Goal: Task Accomplishment & Management: Use online tool/utility

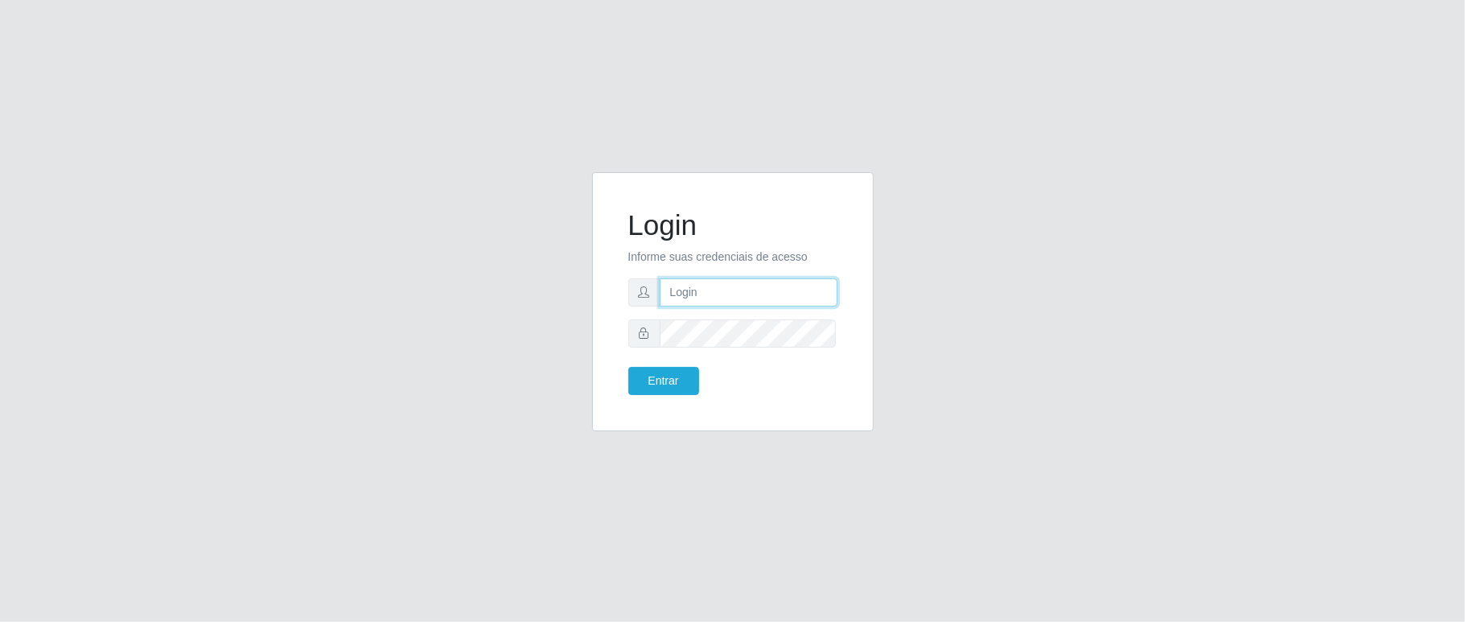
click at [702, 297] on input "text" at bounding box center [749, 292] width 178 height 28
type input "aislan@ideal"
click at [628, 367] on button "Entrar" at bounding box center [663, 381] width 71 height 28
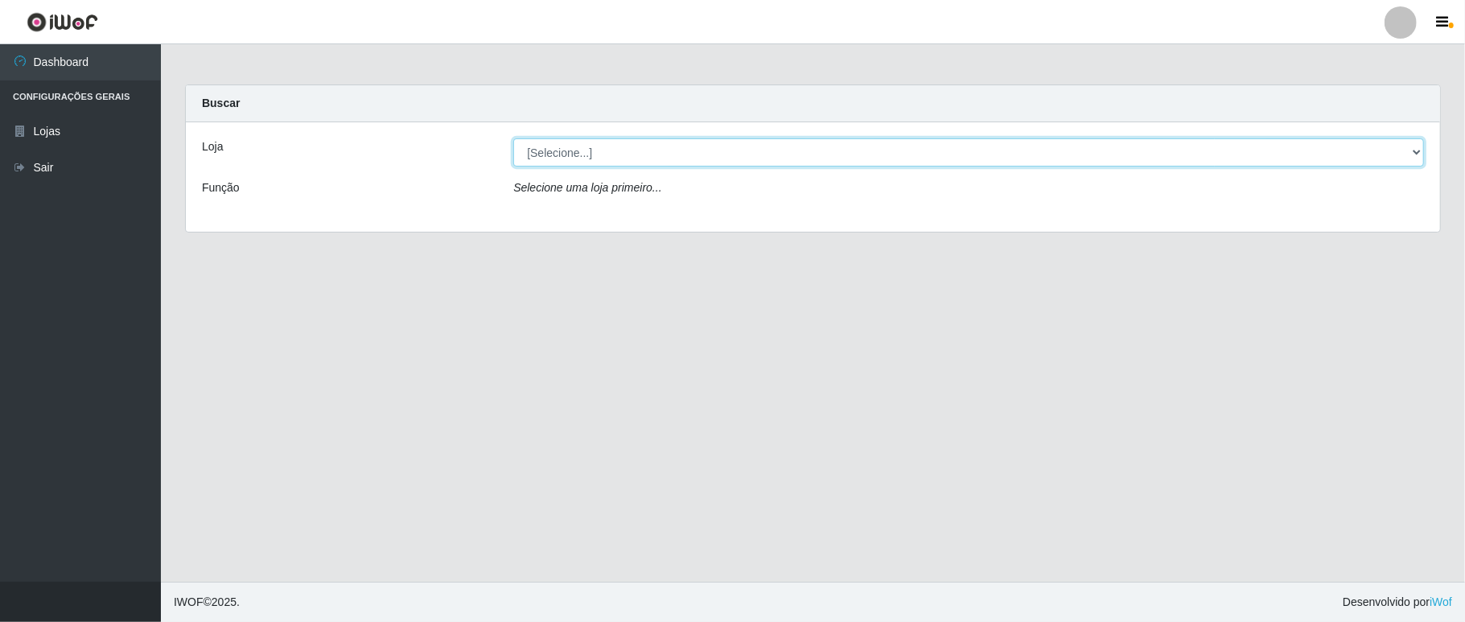
click at [565, 152] on select "[Selecione...] Ideal - Conceição" at bounding box center [968, 152] width 911 height 28
select select "231"
click at [513, 138] on select "[Selecione...] Ideal - Conceição" at bounding box center [968, 152] width 911 height 28
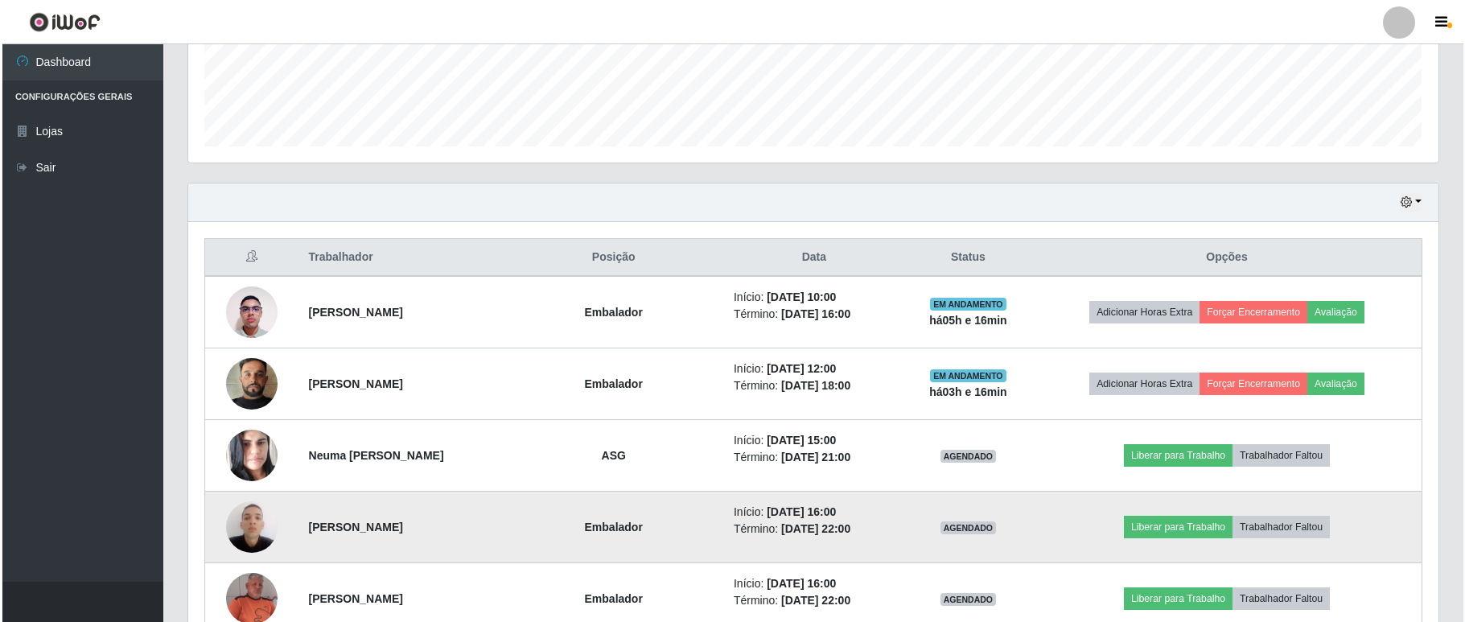
scroll to position [536, 0]
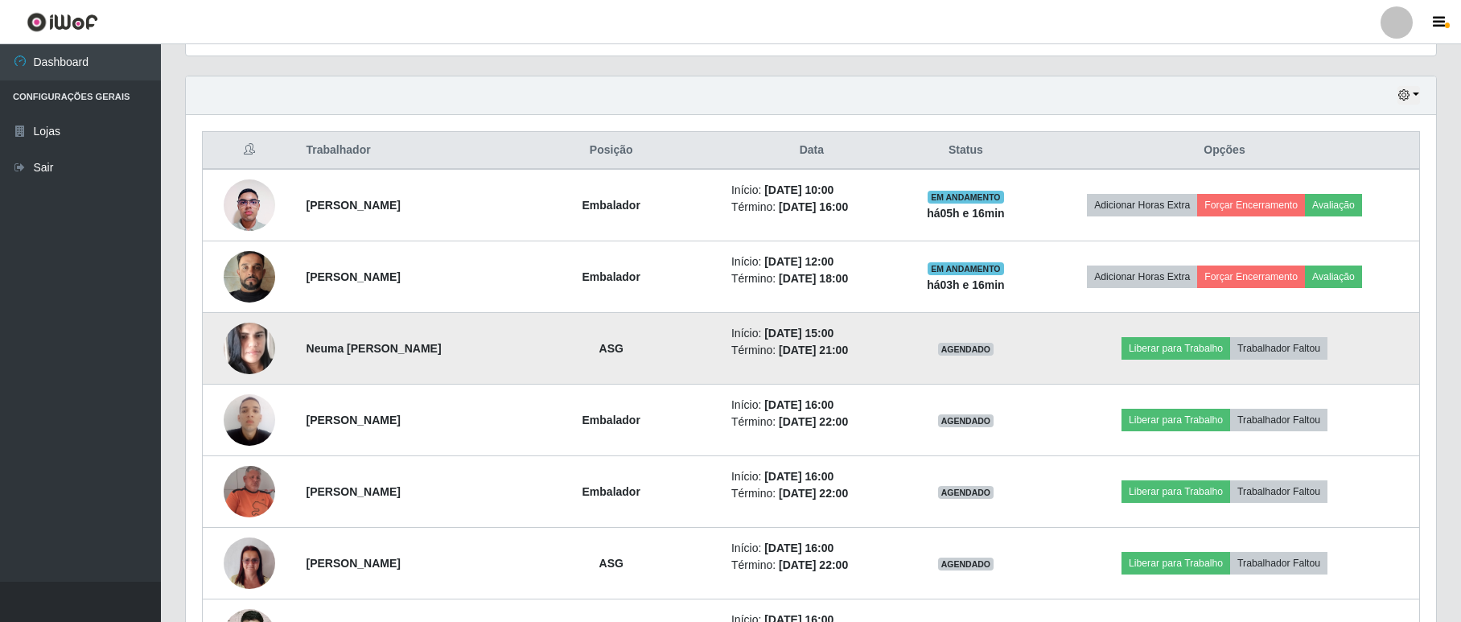
click at [238, 358] on img at bounding box center [249, 347] width 51 height 81
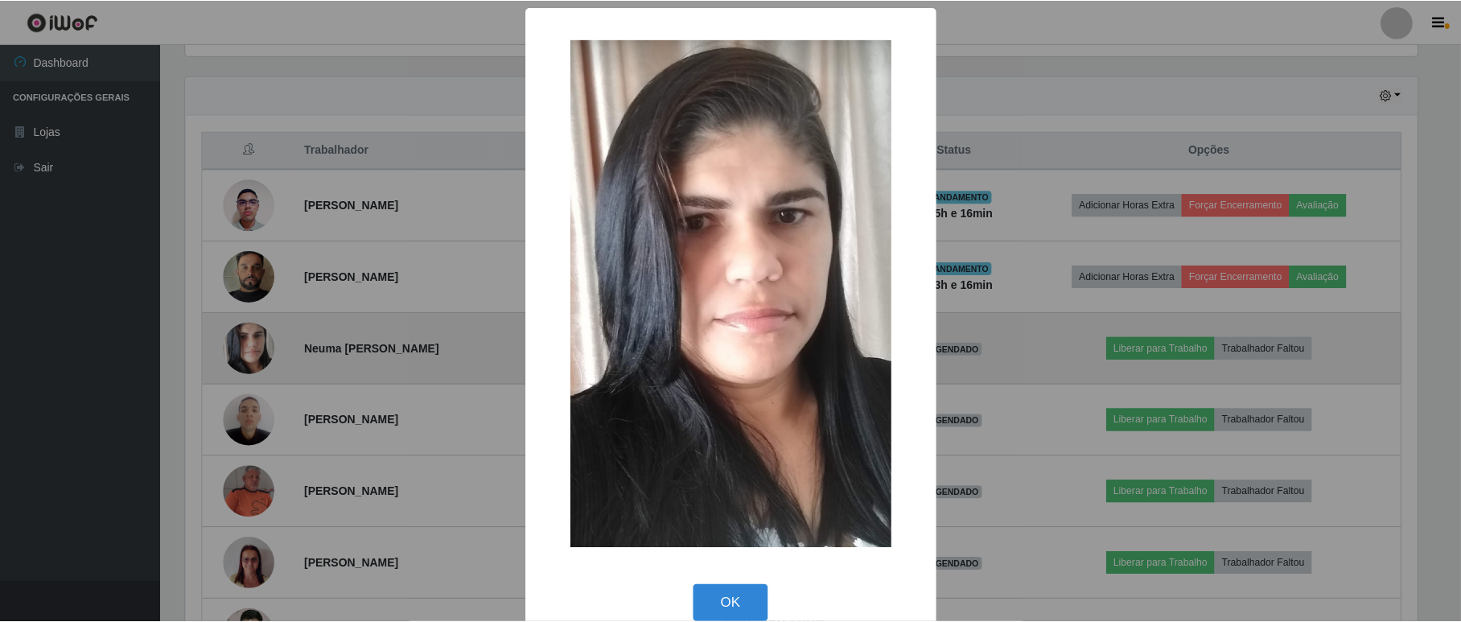
scroll to position [335, 1236]
click at [238, 358] on div "× OK Cancel" at bounding box center [732, 311] width 1465 height 622
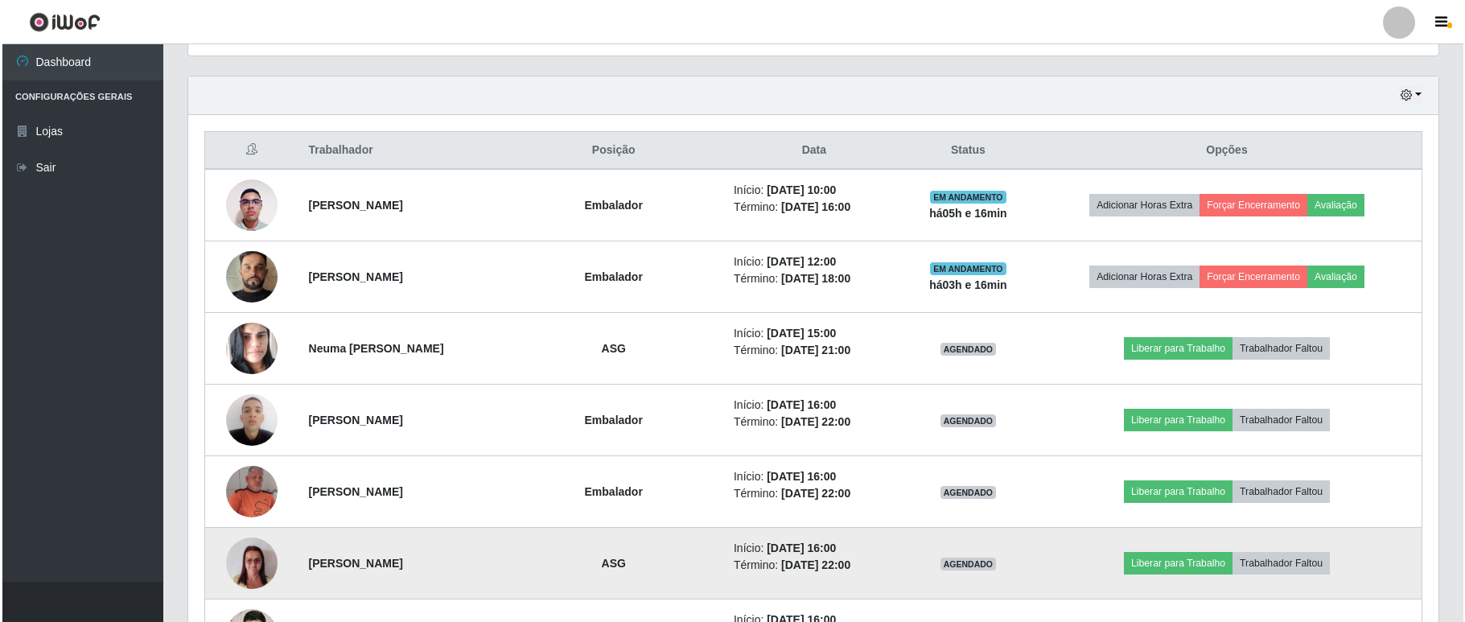
scroll to position [644, 0]
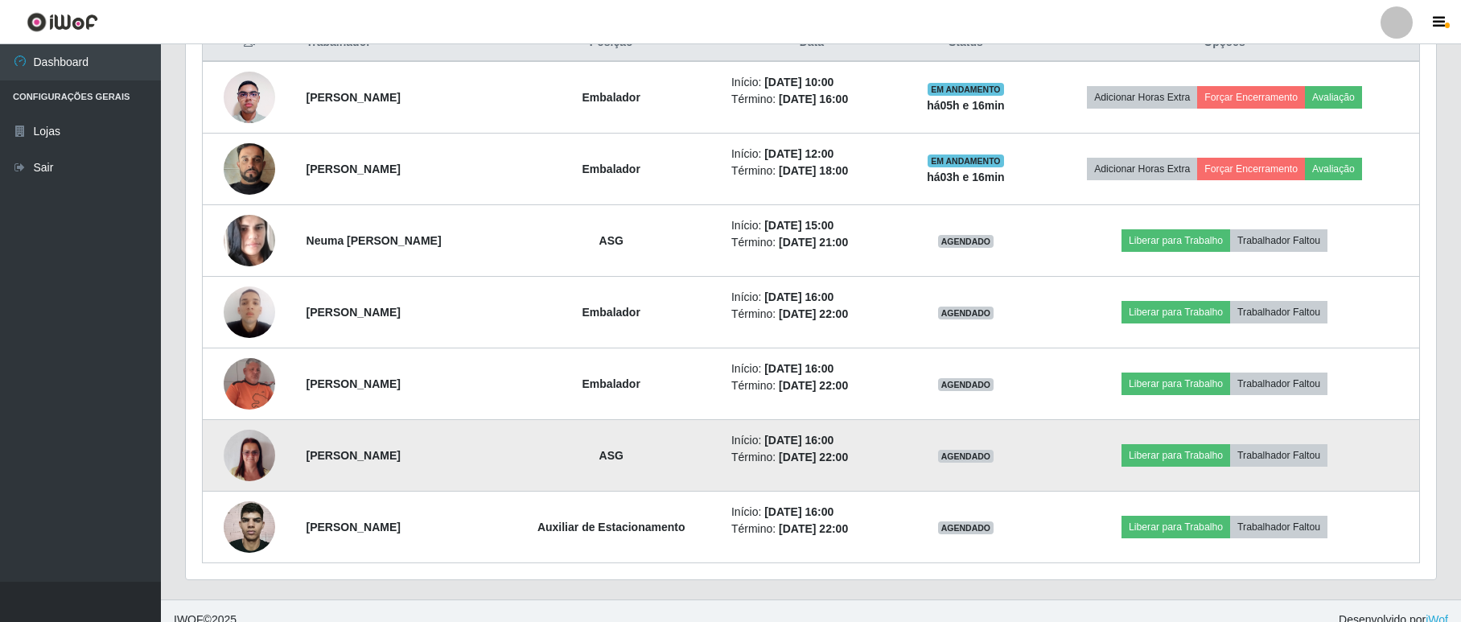
click at [232, 467] on img at bounding box center [249, 456] width 51 height 68
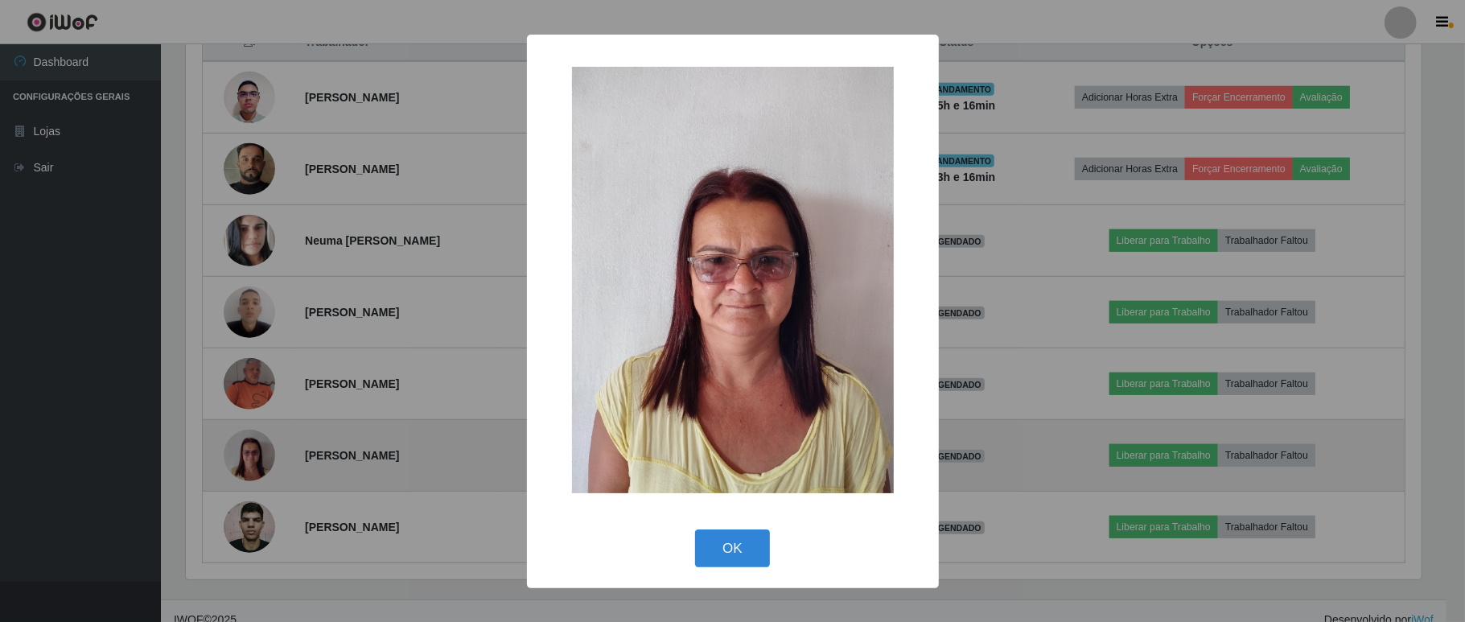
click at [232, 467] on div "× OK Cancel" at bounding box center [732, 311] width 1465 height 622
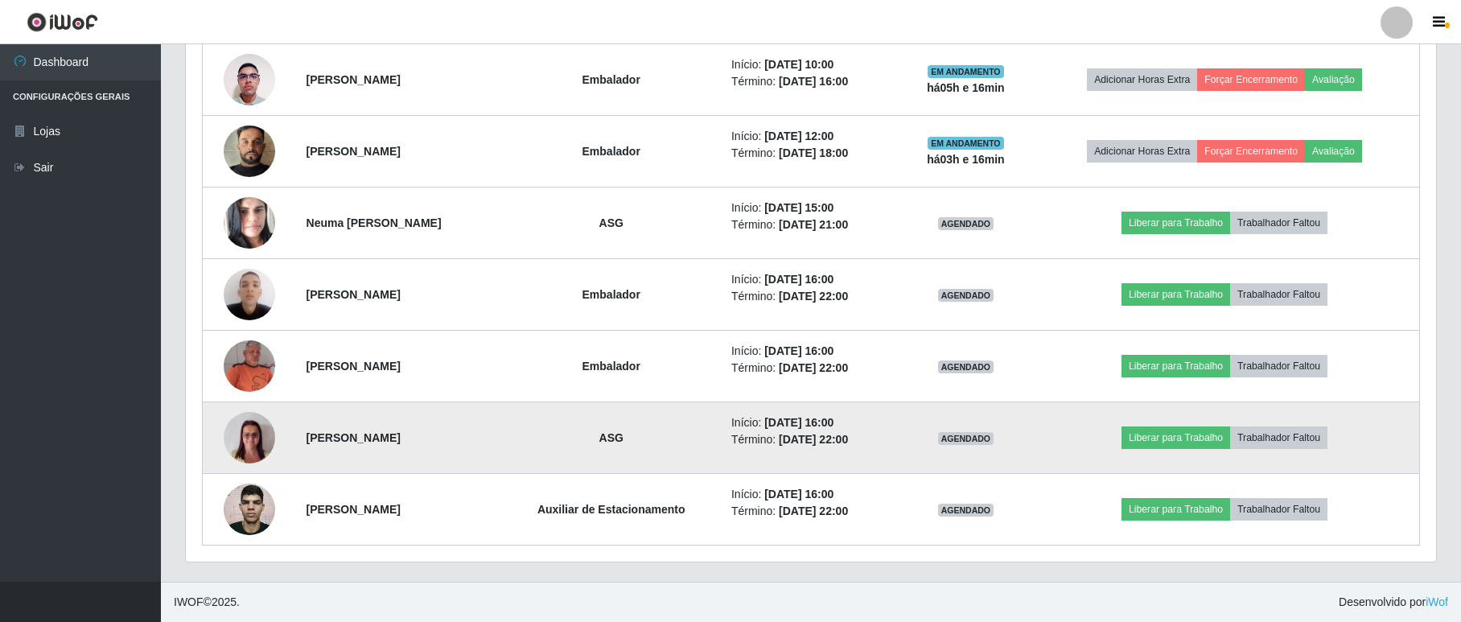
scroll to position [558, 0]
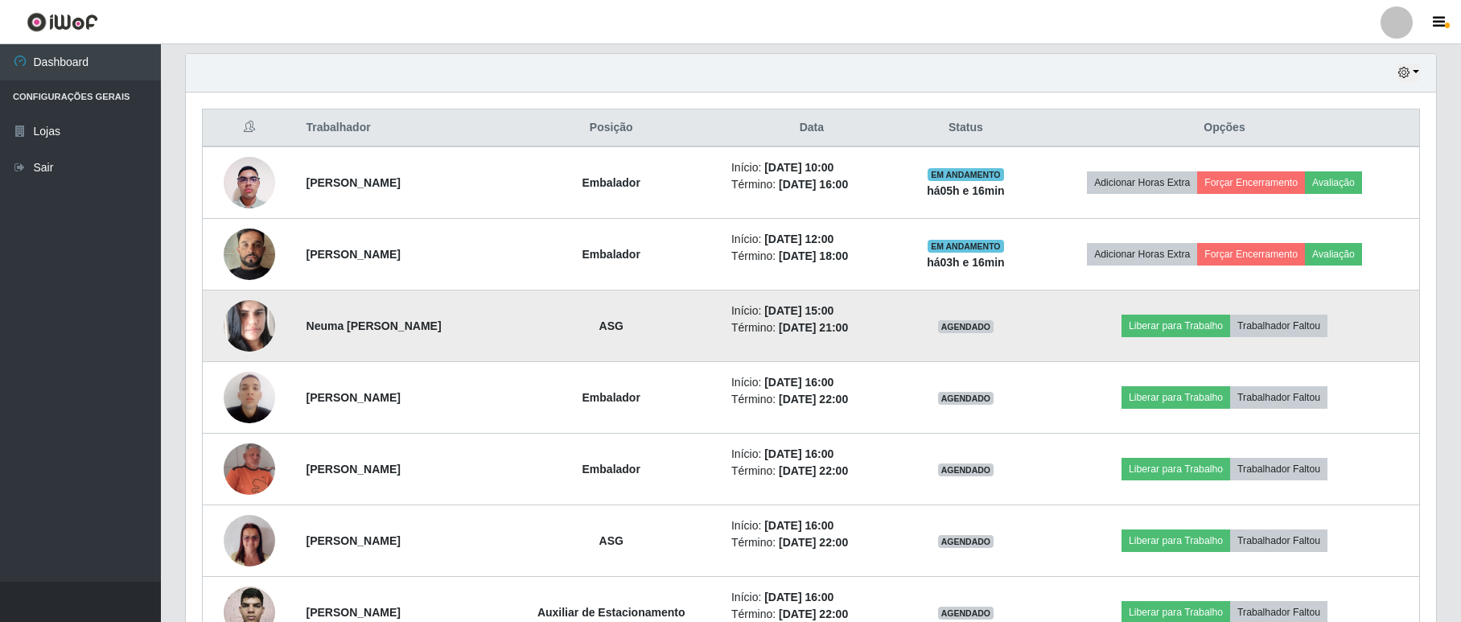
click at [248, 330] on img at bounding box center [249, 325] width 51 height 81
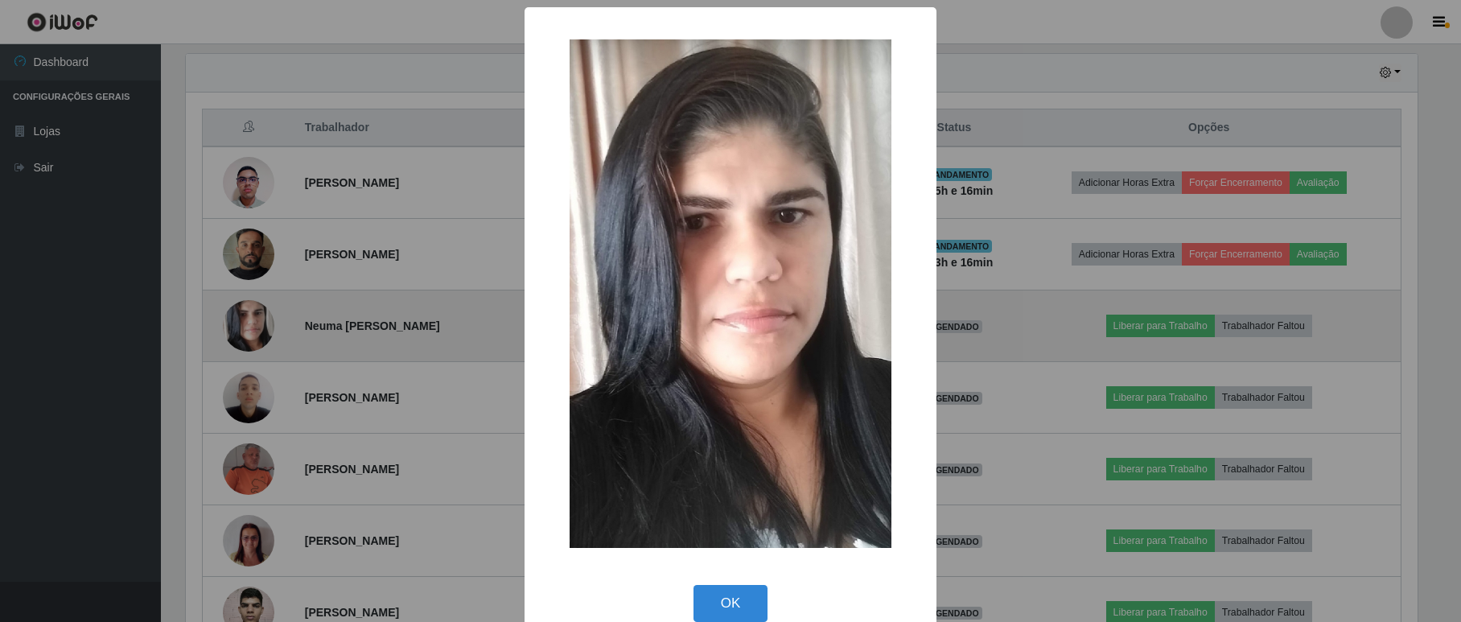
scroll to position [335, 1236]
click at [248, 330] on div "× OK Cancel" at bounding box center [732, 311] width 1465 height 622
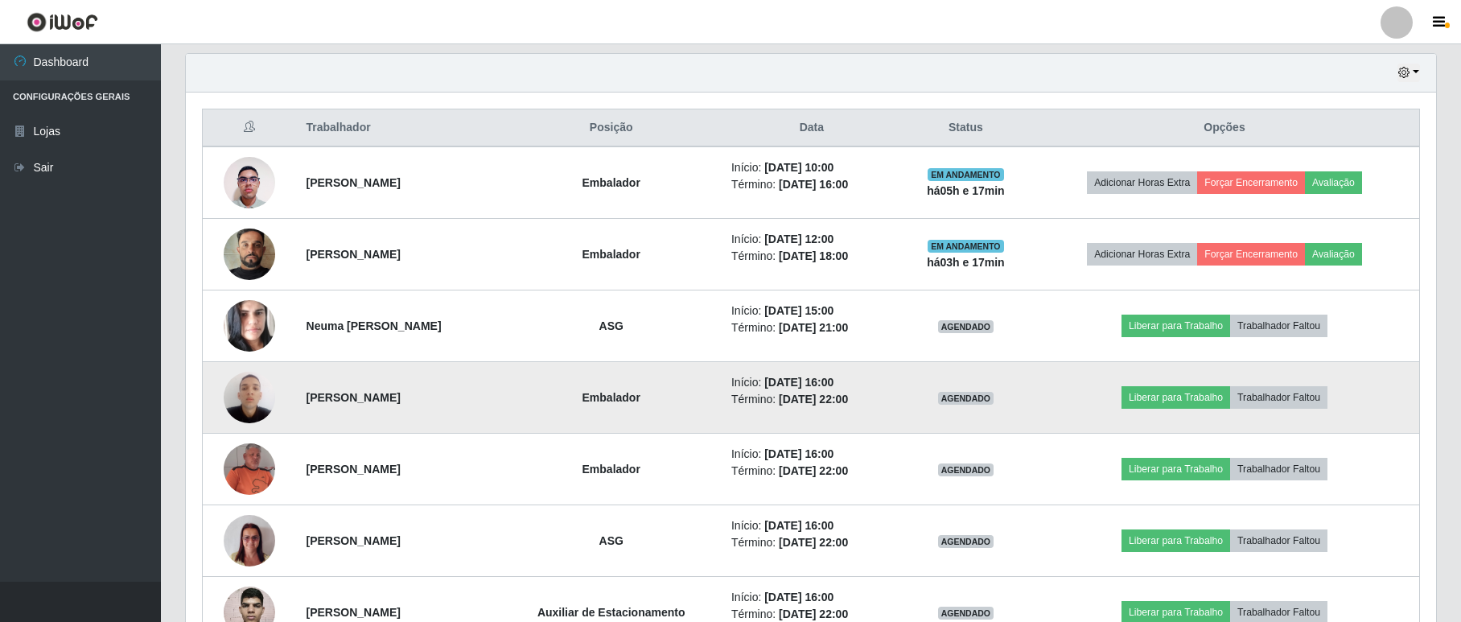
scroll to position [666, 0]
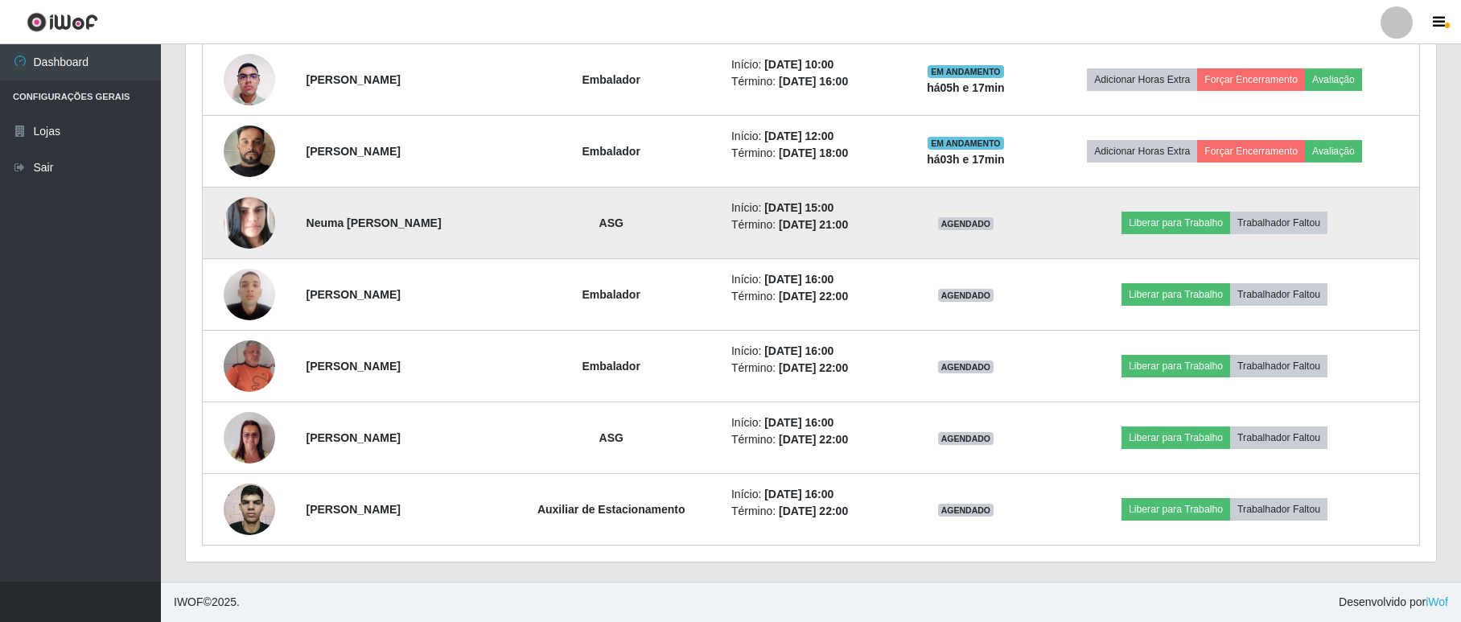
click at [261, 225] on img at bounding box center [249, 222] width 51 height 81
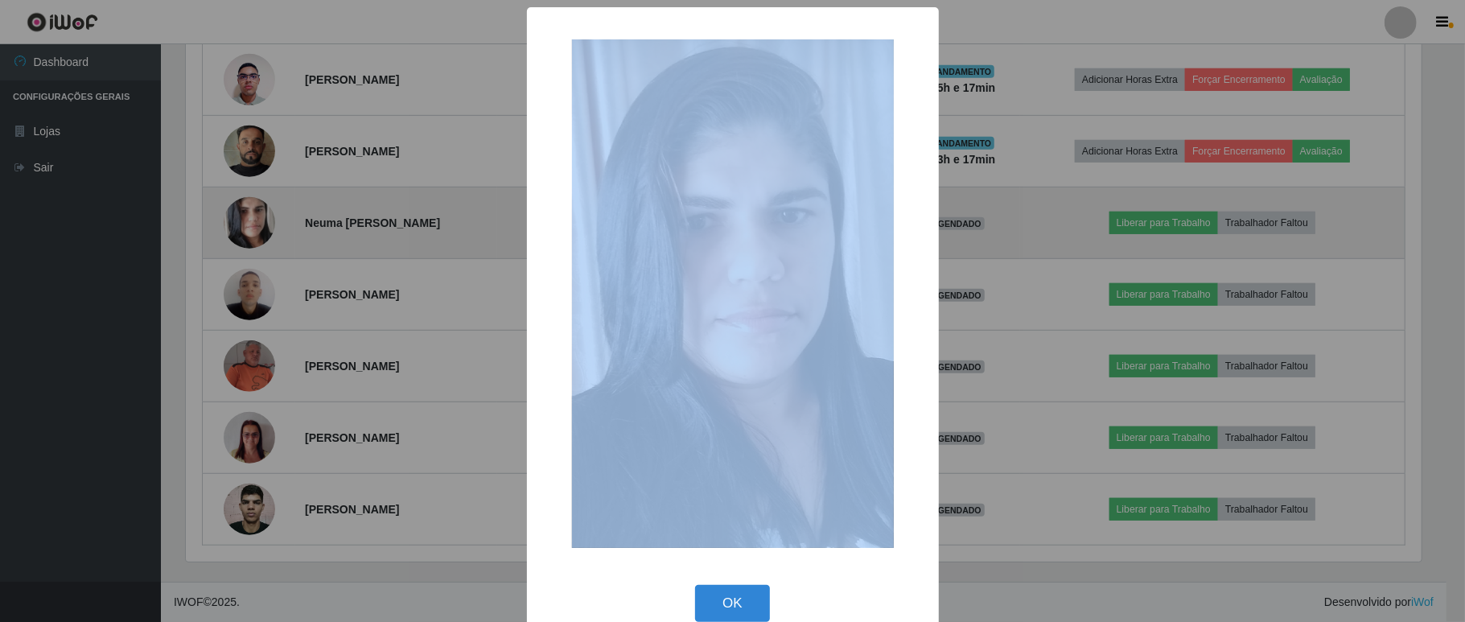
click at [261, 225] on div "× OK Cancel" at bounding box center [732, 311] width 1465 height 622
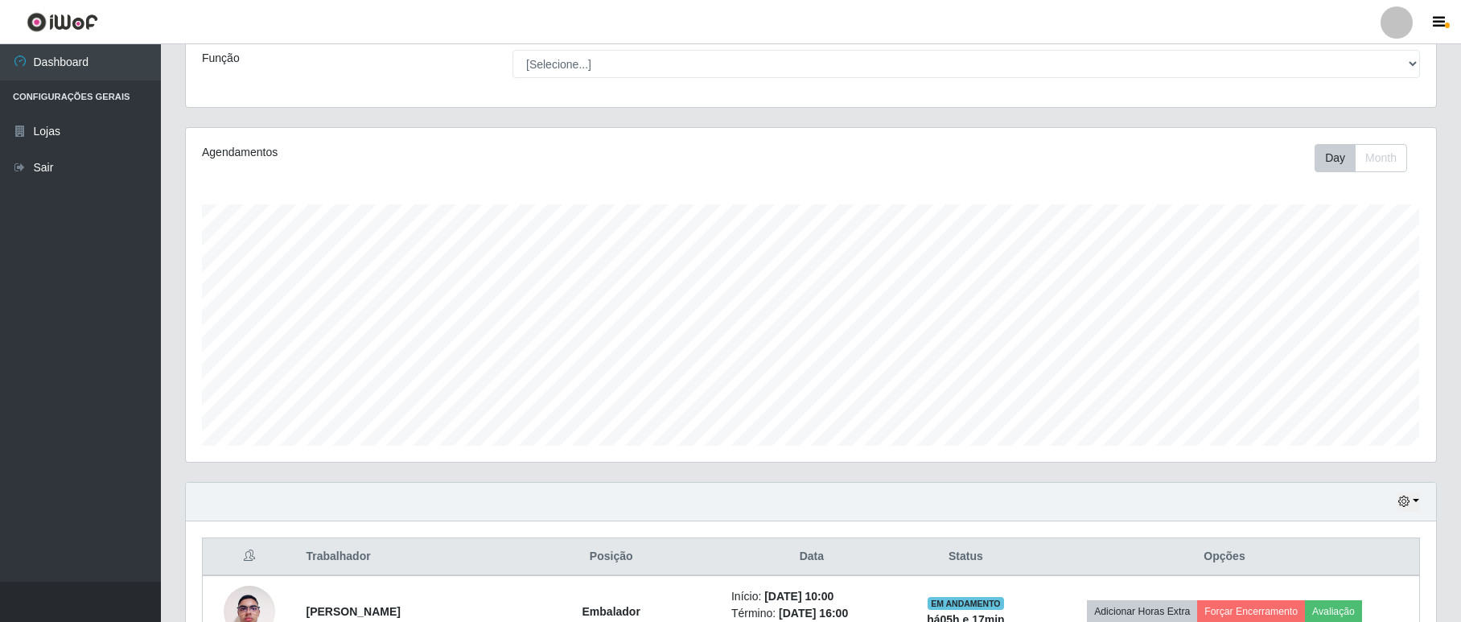
scroll to position [344, 0]
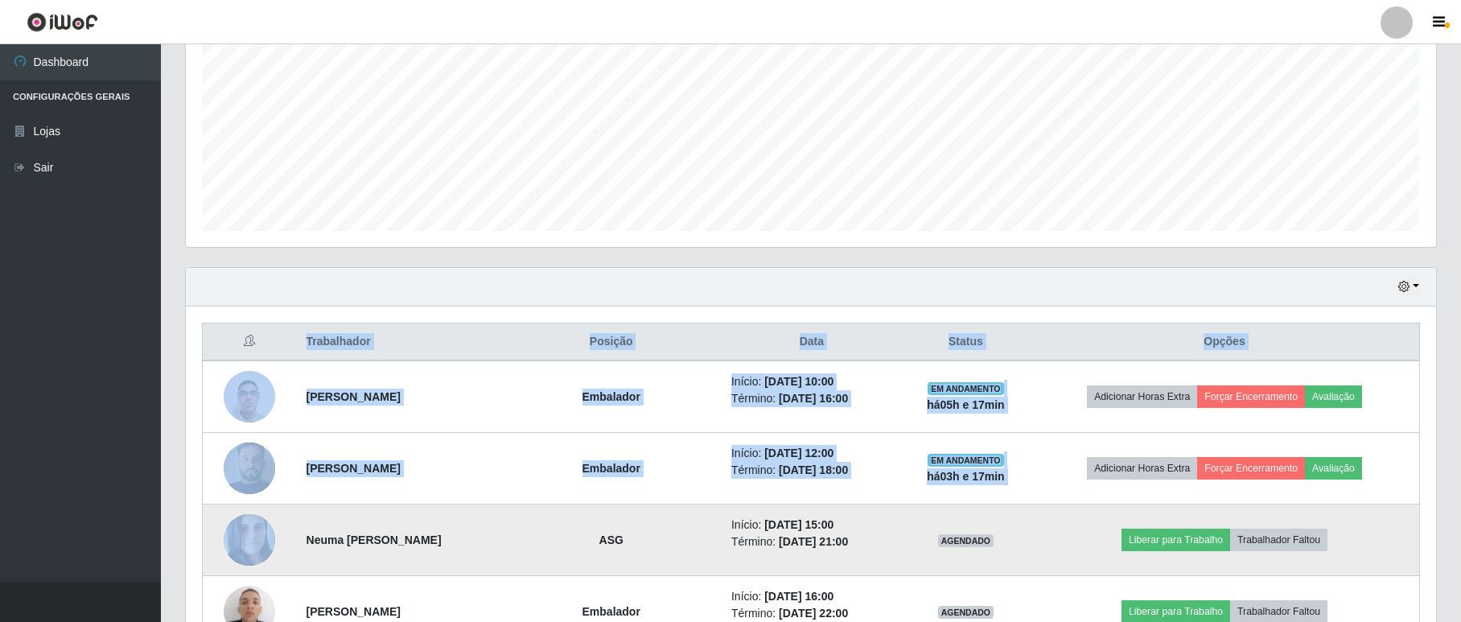
drag, startPoint x: 201, startPoint y: 475, endPoint x: 261, endPoint y: 554, distance: 99.4
click at [261, 554] on div "Trabalhador Posição Data Status Opções Vinicius Ferreira Silva Embalador Início…" at bounding box center [811, 593] width 1250 height 572
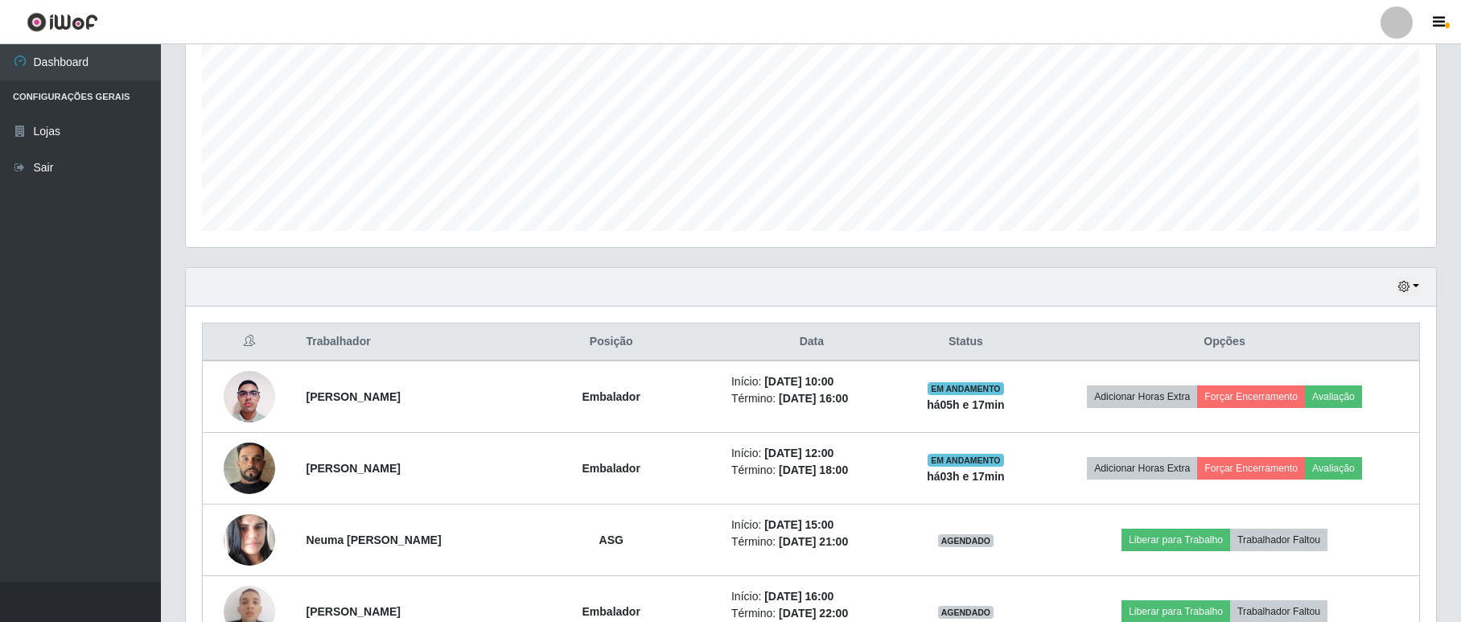
click at [465, 306] on div "Hoje 1 dia 3 dias 1 Semana Não encerrados" at bounding box center [811, 287] width 1250 height 39
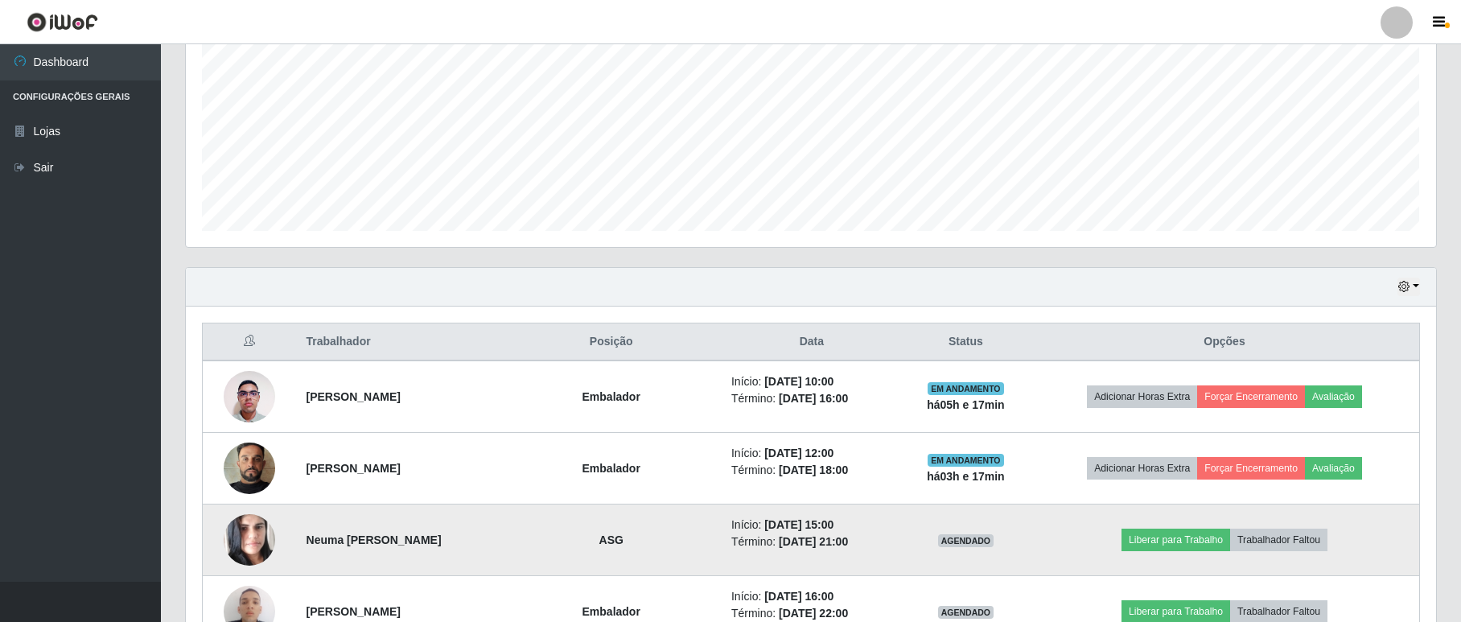
click at [251, 550] on img at bounding box center [249, 539] width 51 height 81
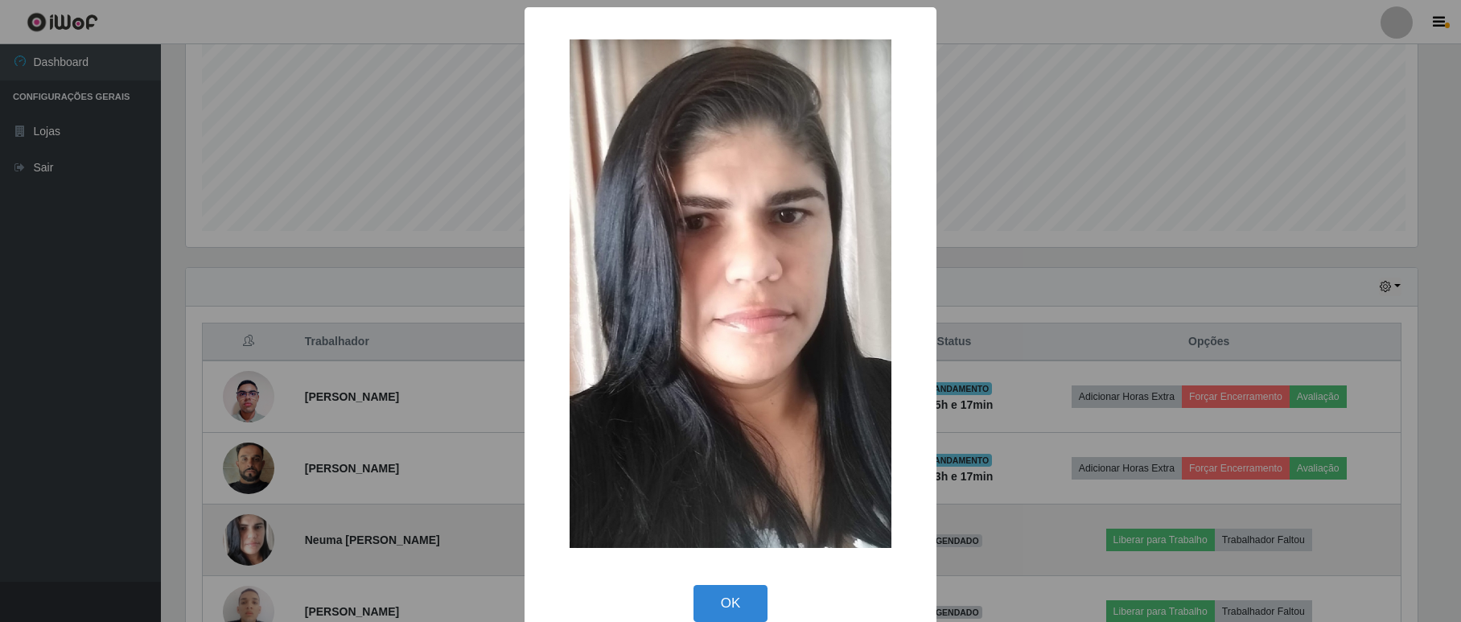
scroll to position [335, 1236]
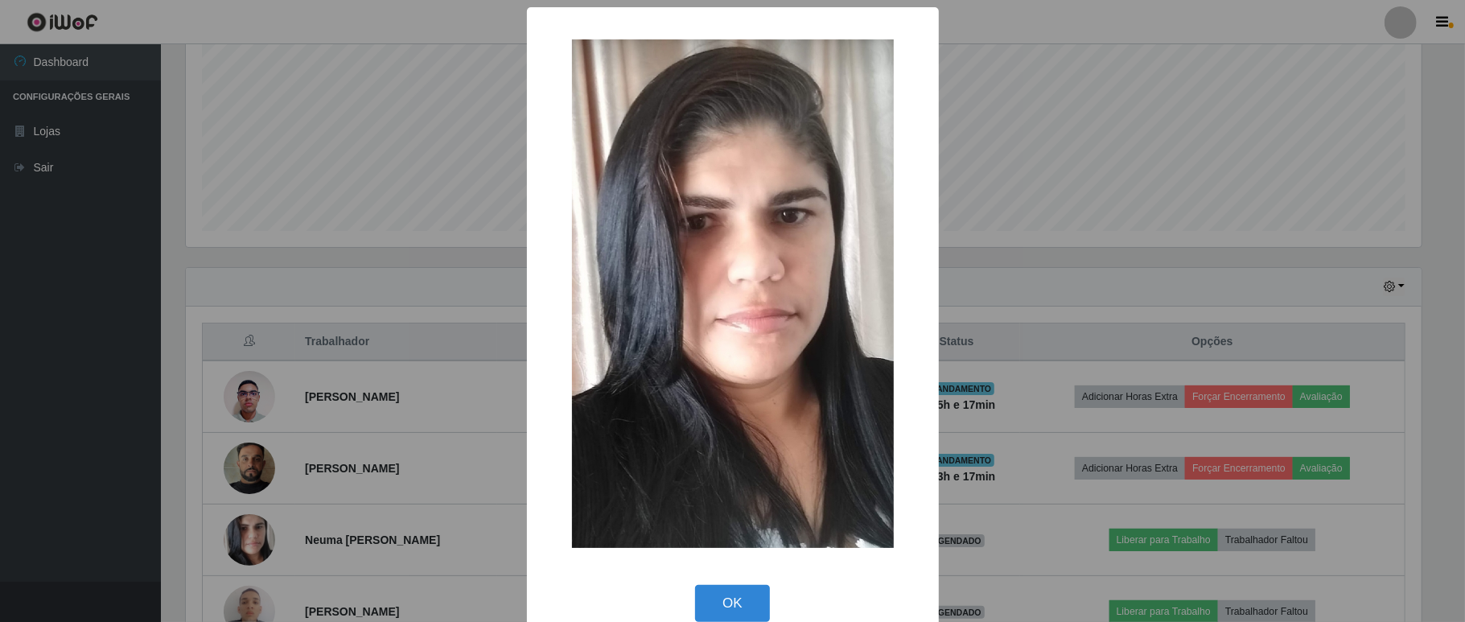
click at [284, 536] on div "× OK Cancel" at bounding box center [732, 311] width 1465 height 622
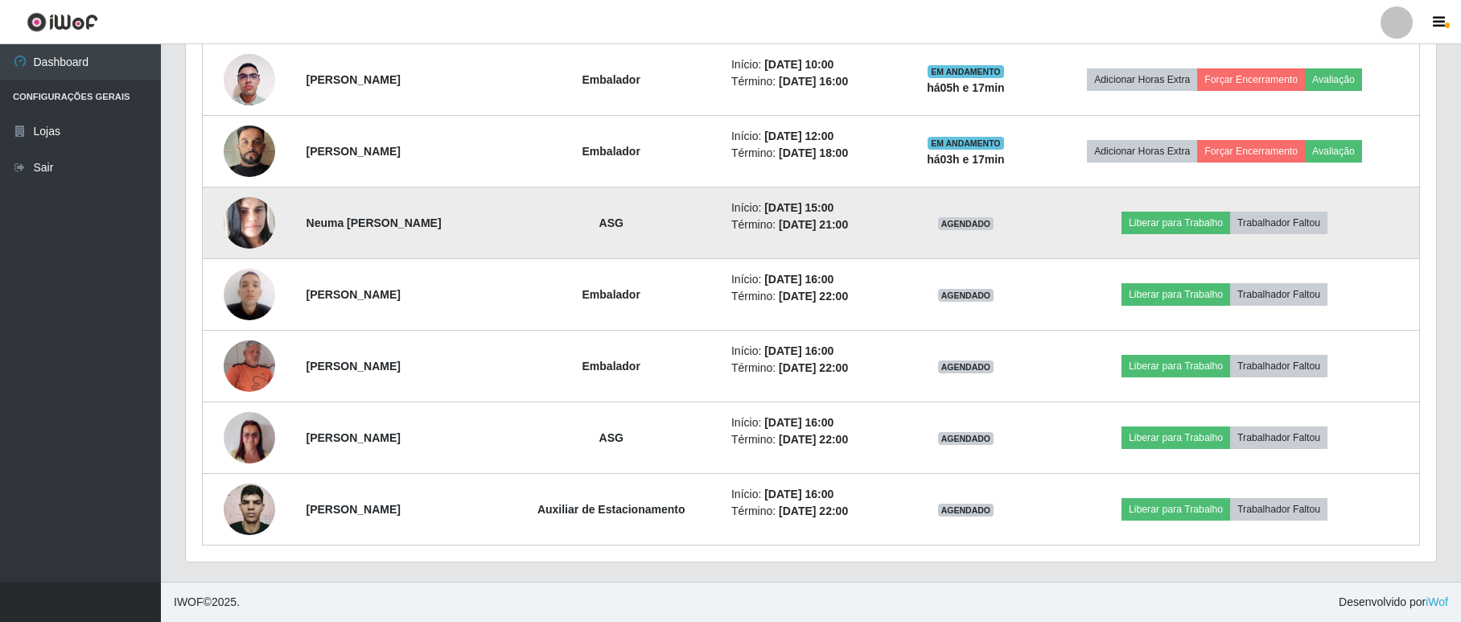
scroll to position [451, 0]
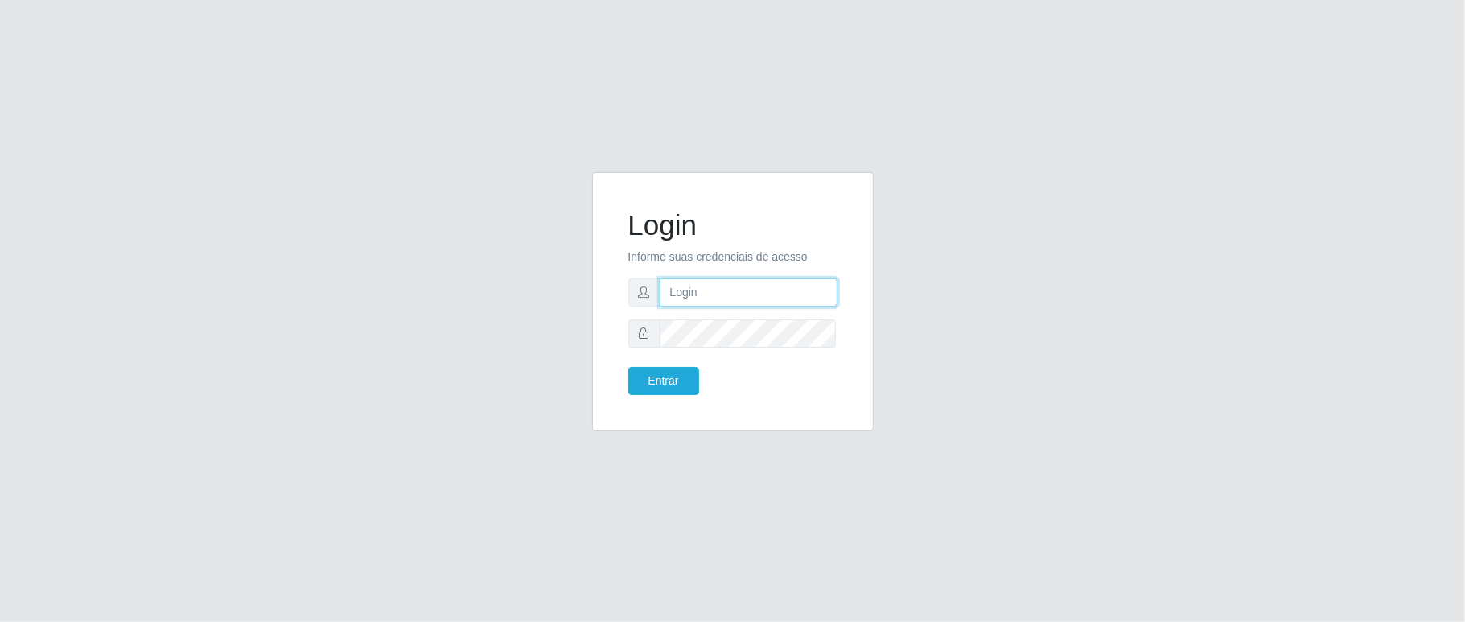
click at [760, 293] on input "text" at bounding box center [749, 292] width 178 height 28
type input "[PERSON_NAME]"
click at [628, 367] on button "Entrar" at bounding box center [663, 381] width 71 height 28
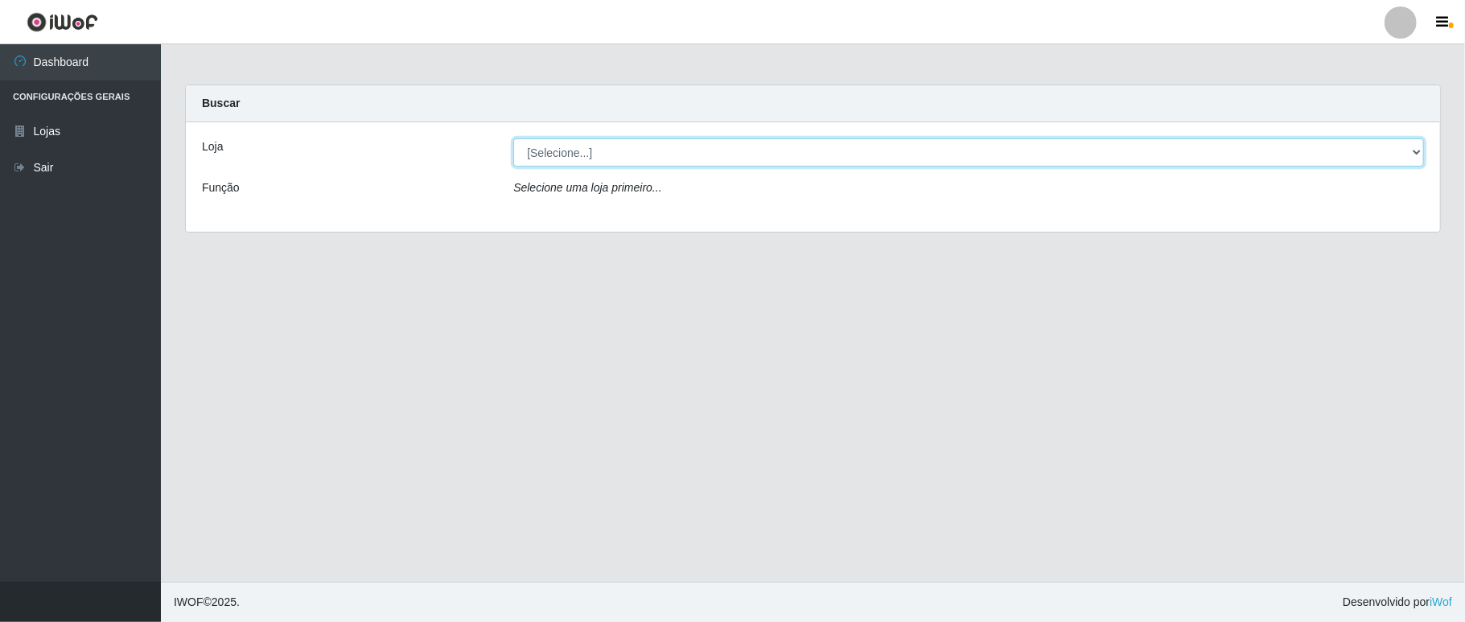
click at [667, 155] on select "[Selecione...] Ideal - Conceição" at bounding box center [968, 152] width 911 height 28
select select "231"
click at [513, 138] on select "[Selecione...] Ideal - Conceição" at bounding box center [968, 152] width 911 height 28
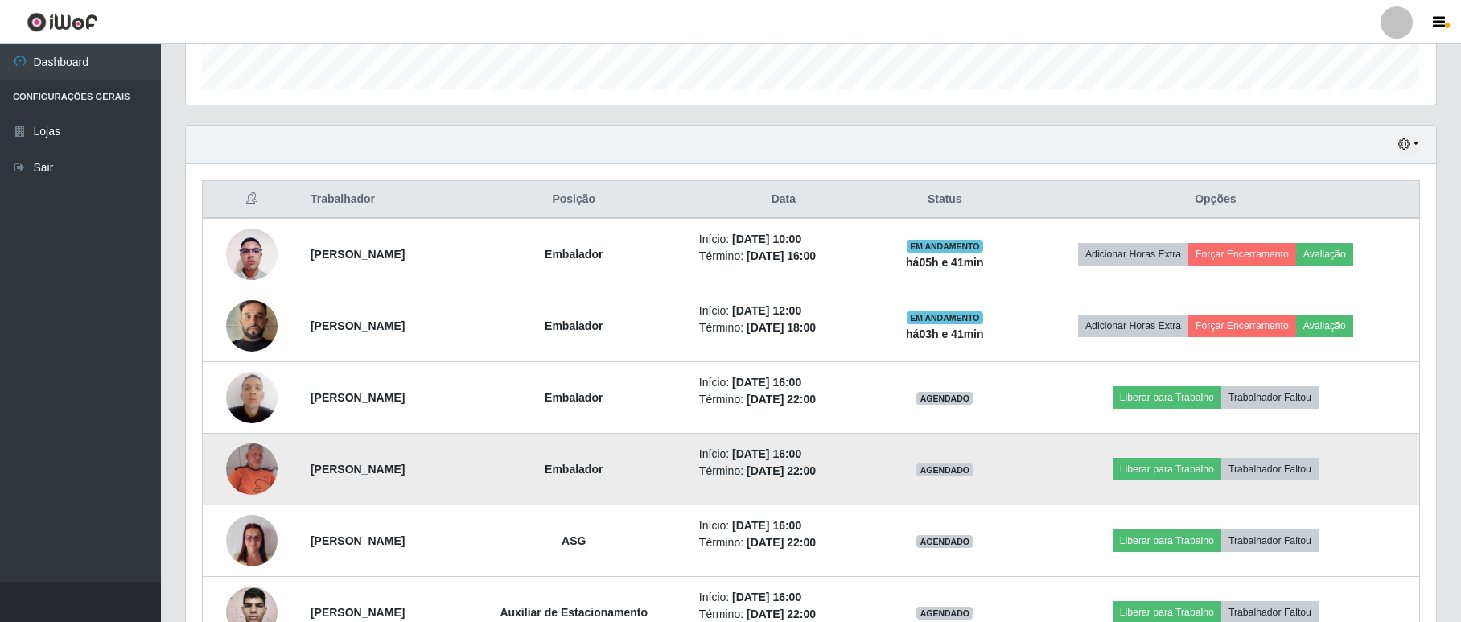
scroll to position [594, 0]
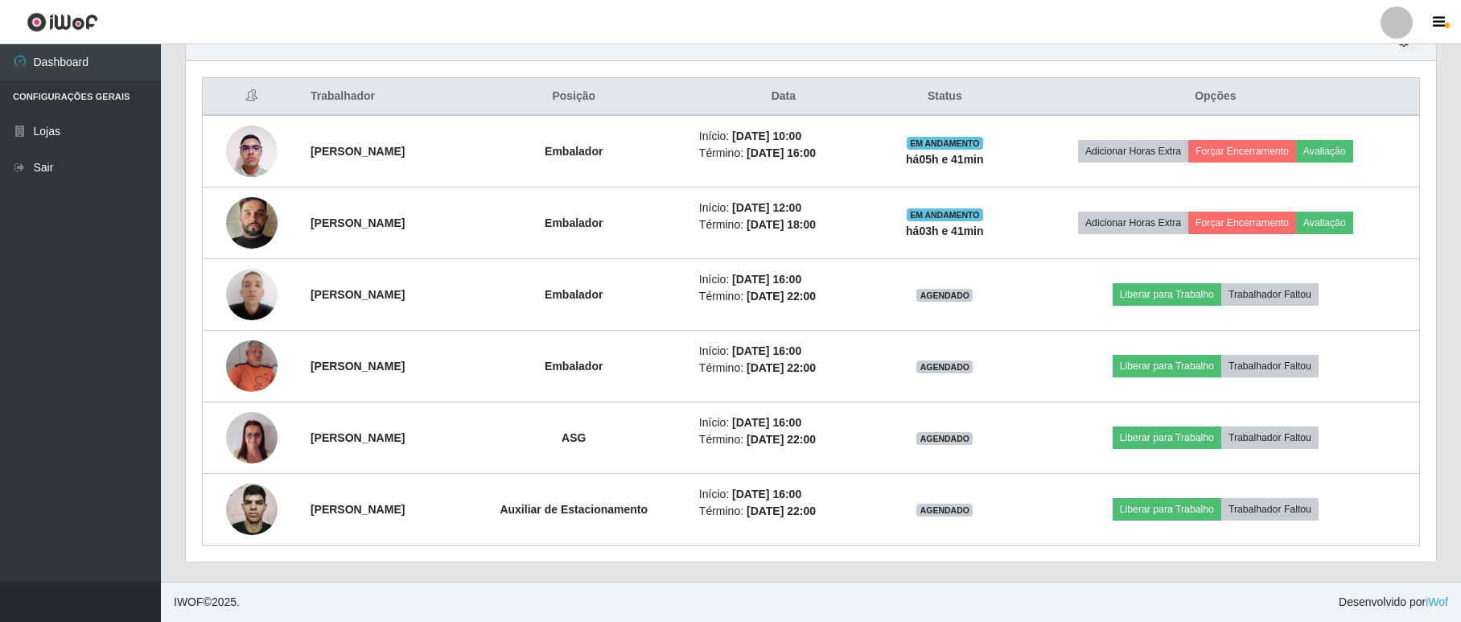
click at [1398, 24] on div at bounding box center [1396, 22] width 32 height 32
click at [1375, 114] on button "Sair" at bounding box center [1365, 125] width 145 height 33
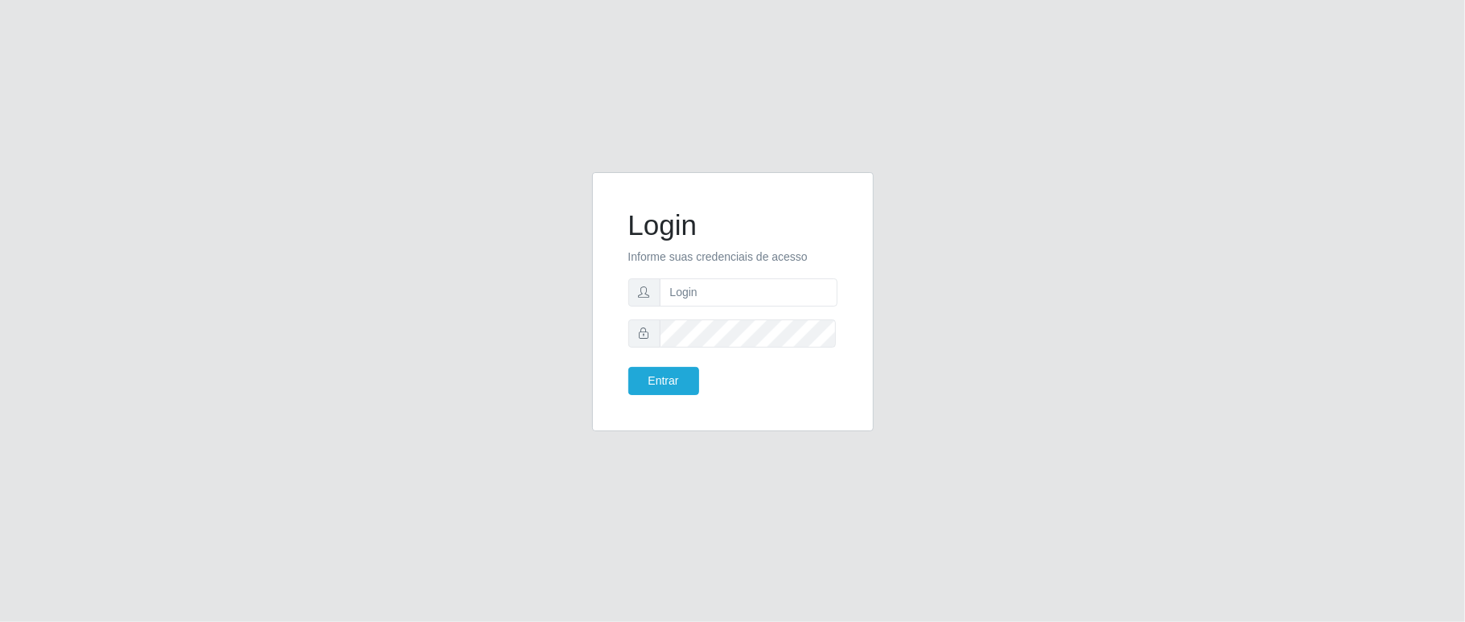
click at [983, 191] on div "Login Informe suas credenciais de acesso Entrar" at bounding box center [732, 311] width 917 height 278
